Goal: Find specific page/section: Find specific page/section

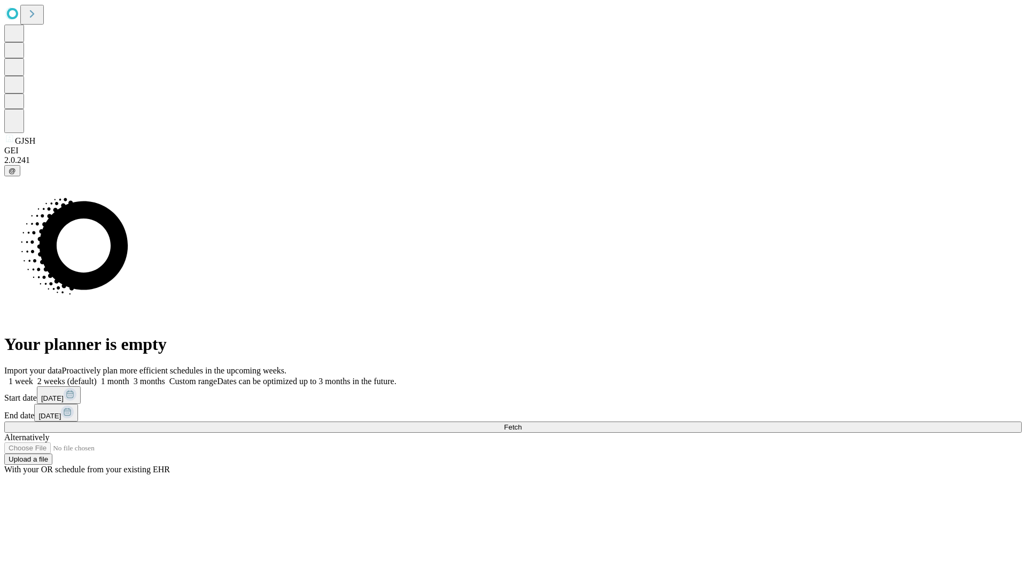
click at [521, 423] on span "Fetch" at bounding box center [513, 427] width 18 height 8
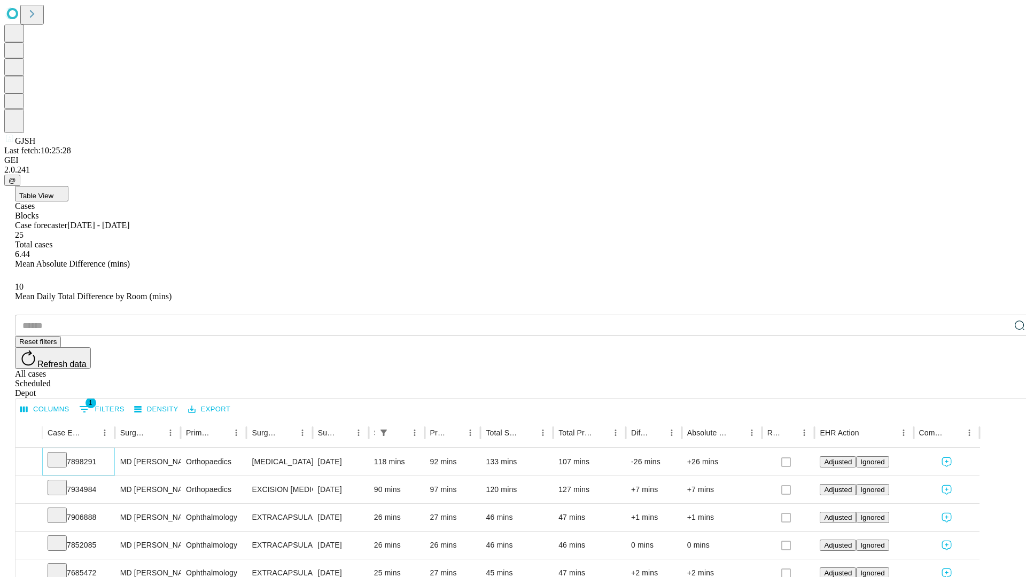
click at [62, 453] on icon at bounding box center [57, 458] width 11 height 11
